Goal: Information Seeking & Learning: Stay updated

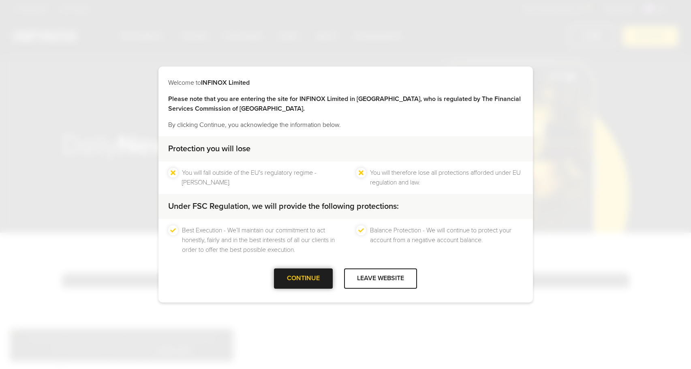
click at [304, 278] on div at bounding box center [304, 278] width 0 height 0
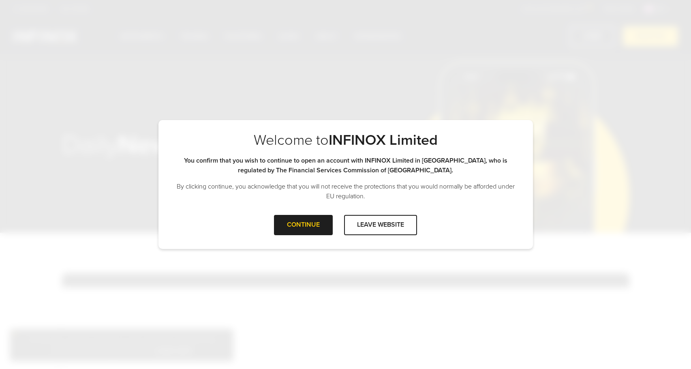
click at [303, 237] on div "CONTINUE LEAVE WEBSITE" at bounding box center [345, 228] width 374 height 26
click at [304, 225] on div at bounding box center [304, 225] width 0 height 0
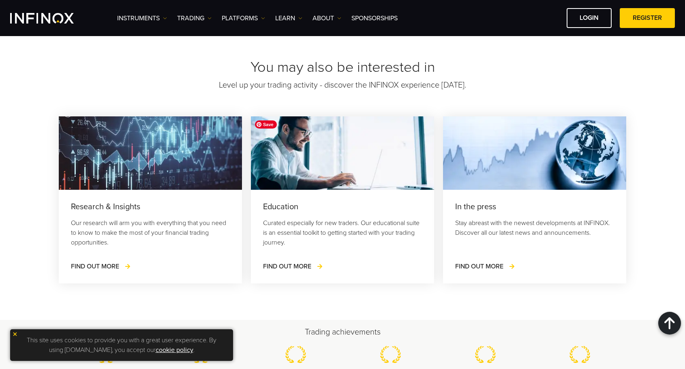
scroll to position [1094, 0]
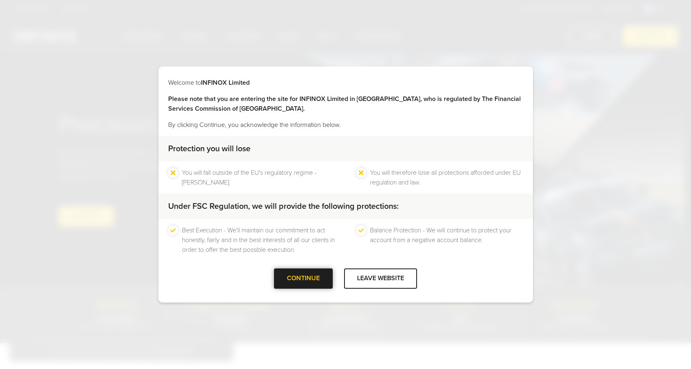
click at [304, 278] on div at bounding box center [304, 278] width 0 height 0
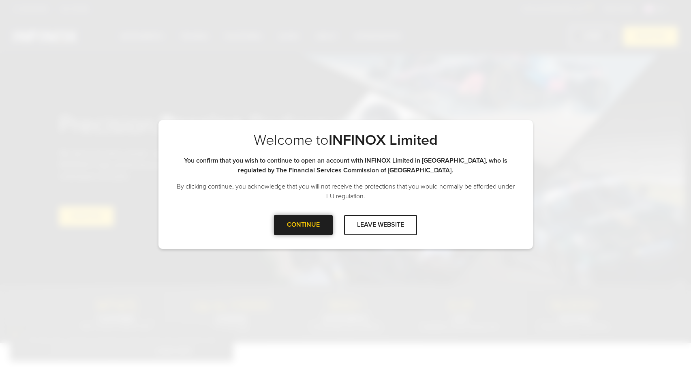
click at [289, 222] on div "CONTINUE" at bounding box center [303, 225] width 59 height 20
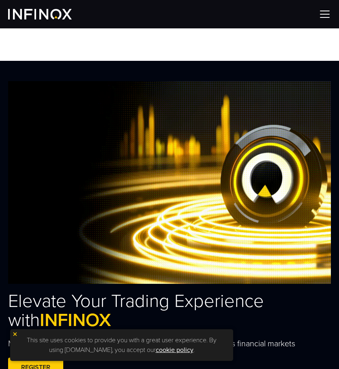
drag, startPoint x: 15, startPoint y: 333, endPoint x: 23, endPoint y: 324, distance: 11.8
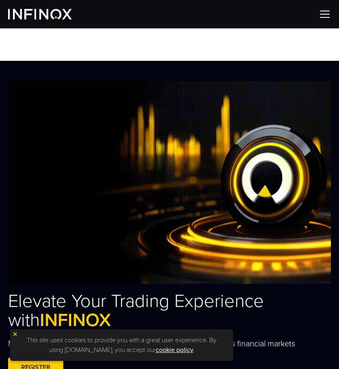
click at [15, 333] on img at bounding box center [15, 334] width 6 height 6
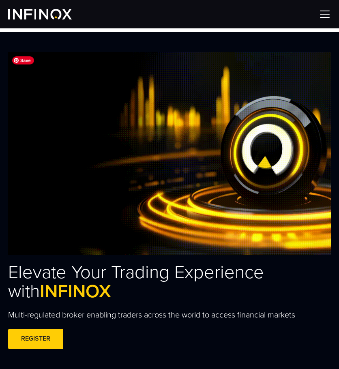
scroll to position [41, 0]
